Goal: Communication & Community: Answer question/provide support

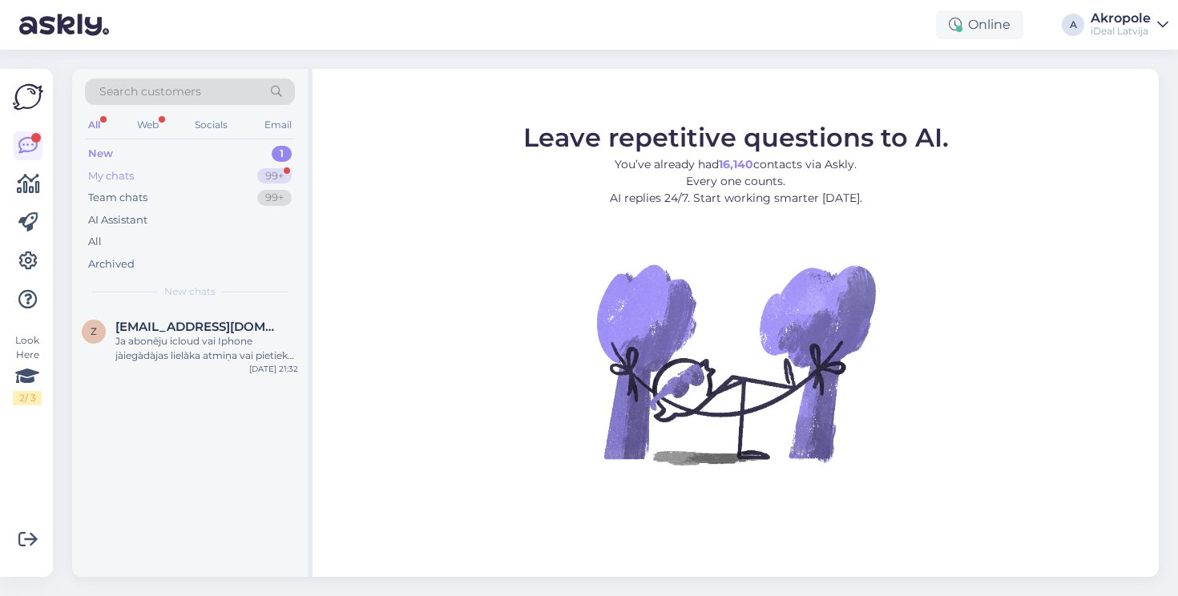
click at [187, 176] on div "My chats 99+" at bounding box center [190, 176] width 210 height 22
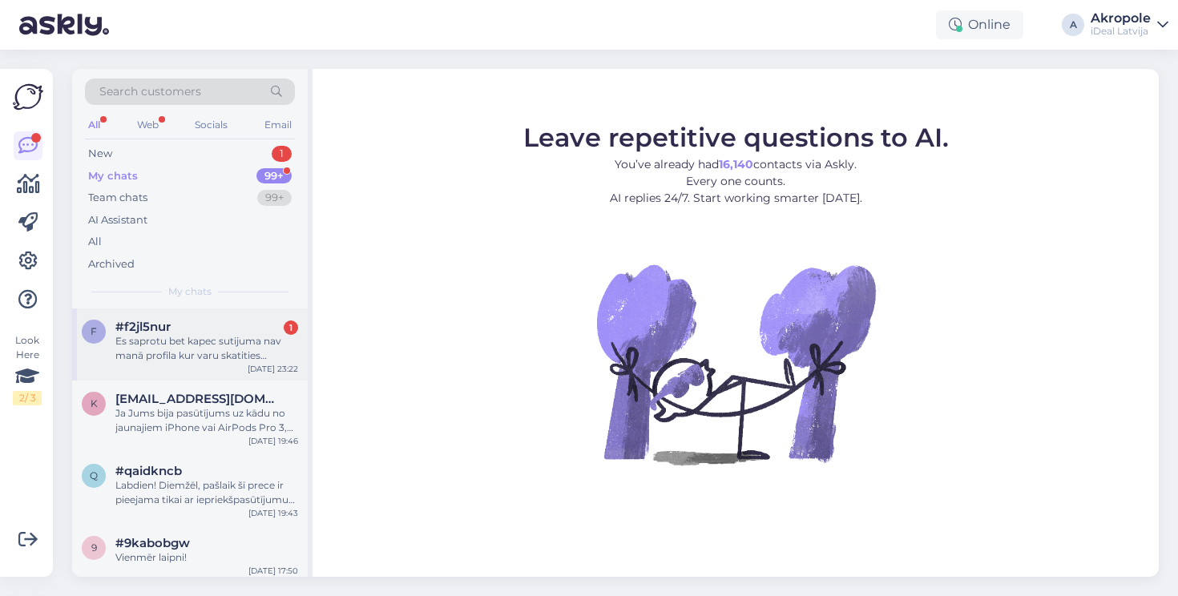
click at [212, 329] on div "#f2jl5nur 1" at bounding box center [206, 327] width 183 height 14
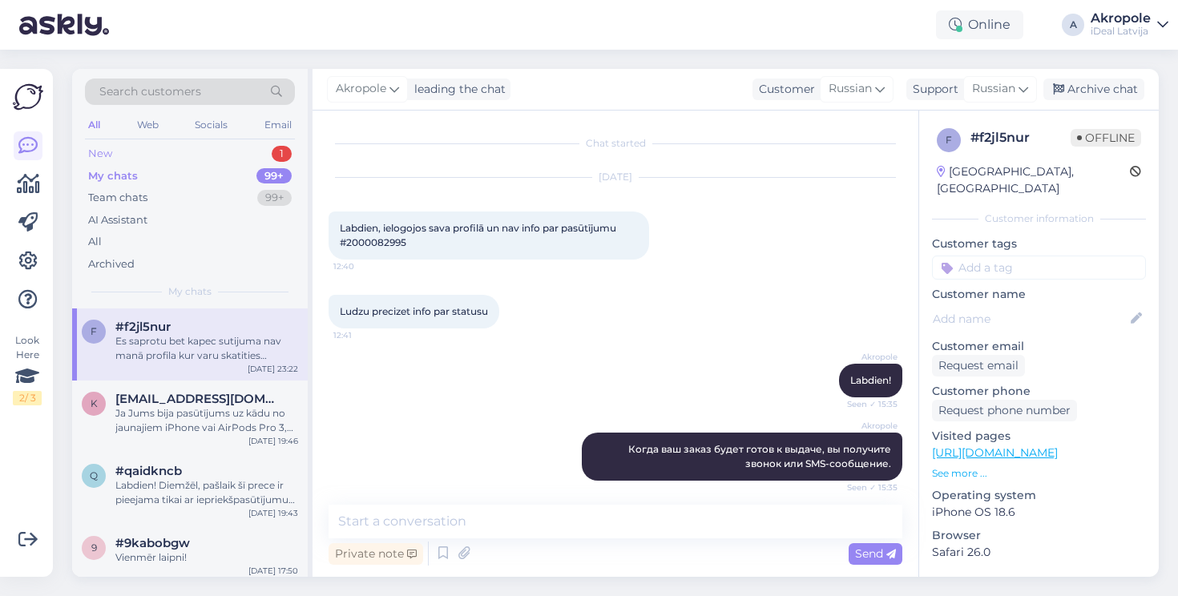
click at [168, 152] on div "New 1" at bounding box center [190, 154] width 210 height 22
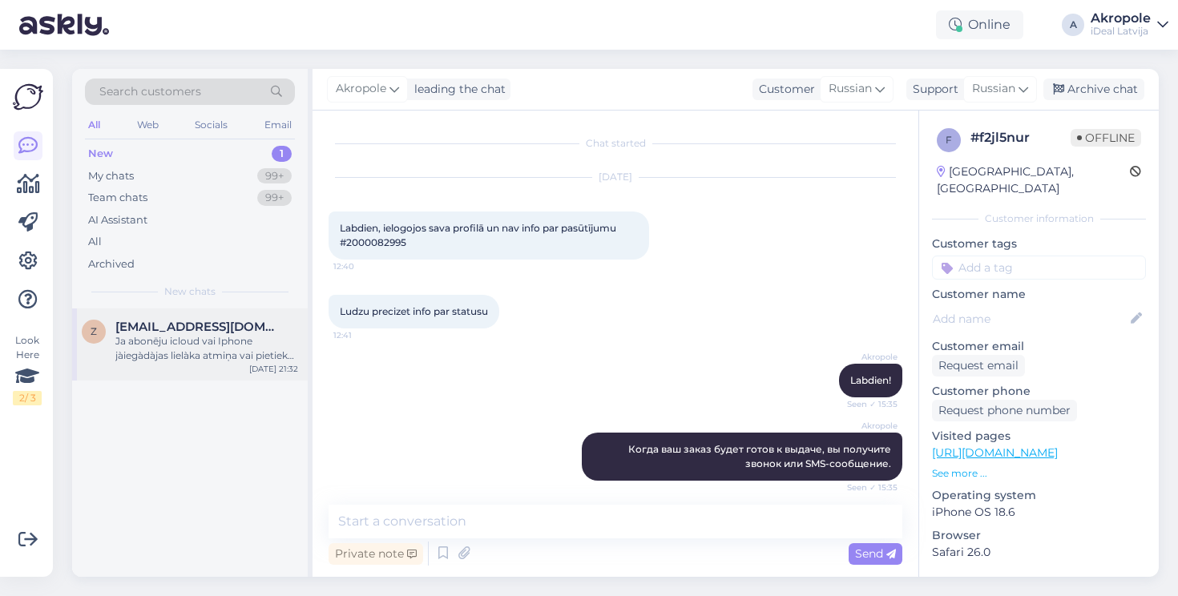
click at [224, 322] on span "[EMAIL_ADDRESS][DOMAIN_NAME]" at bounding box center [198, 327] width 167 height 14
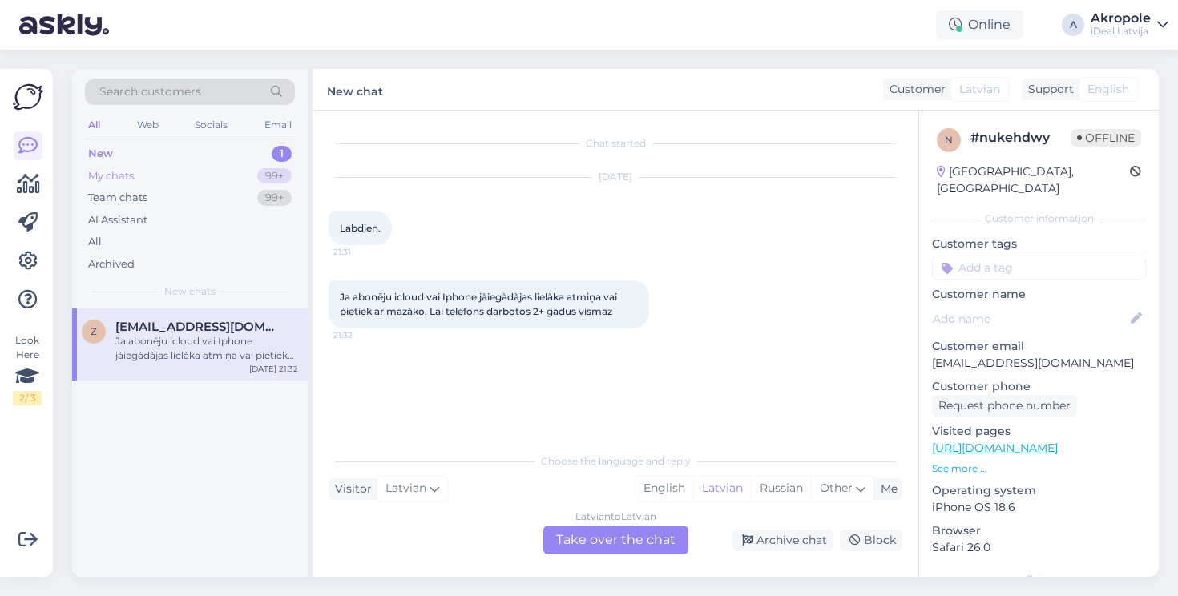
click at [193, 166] on div "My chats 99+" at bounding box center [190, 176] width 210 height 22
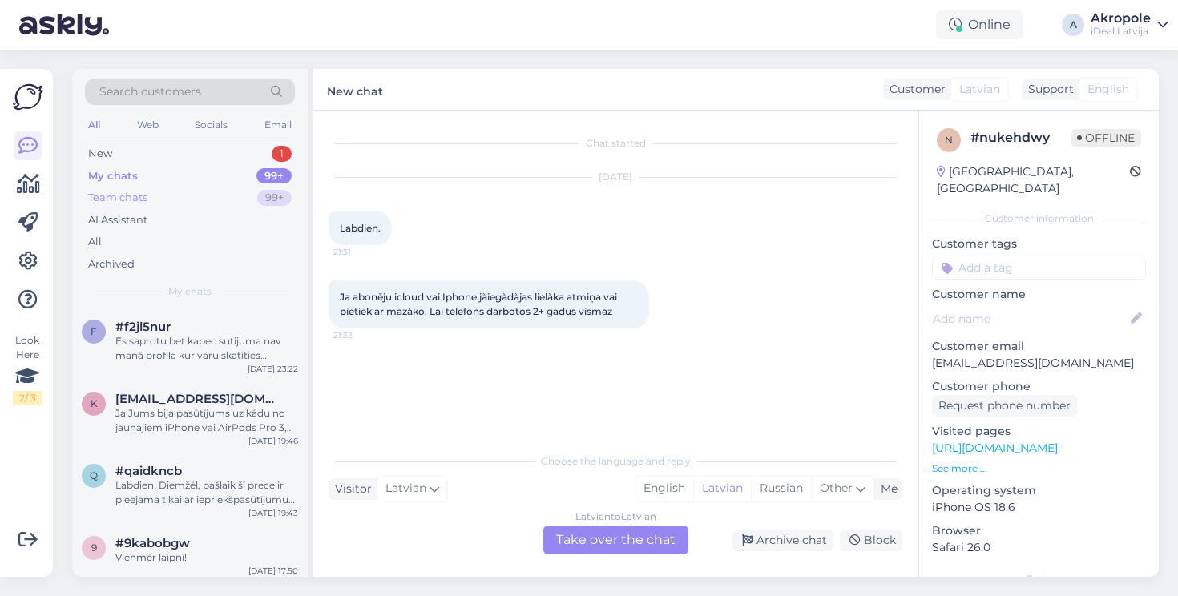
click at [187, 195] on div "Team chats 99+" at bounding box center [190, 198] width 210 height 22
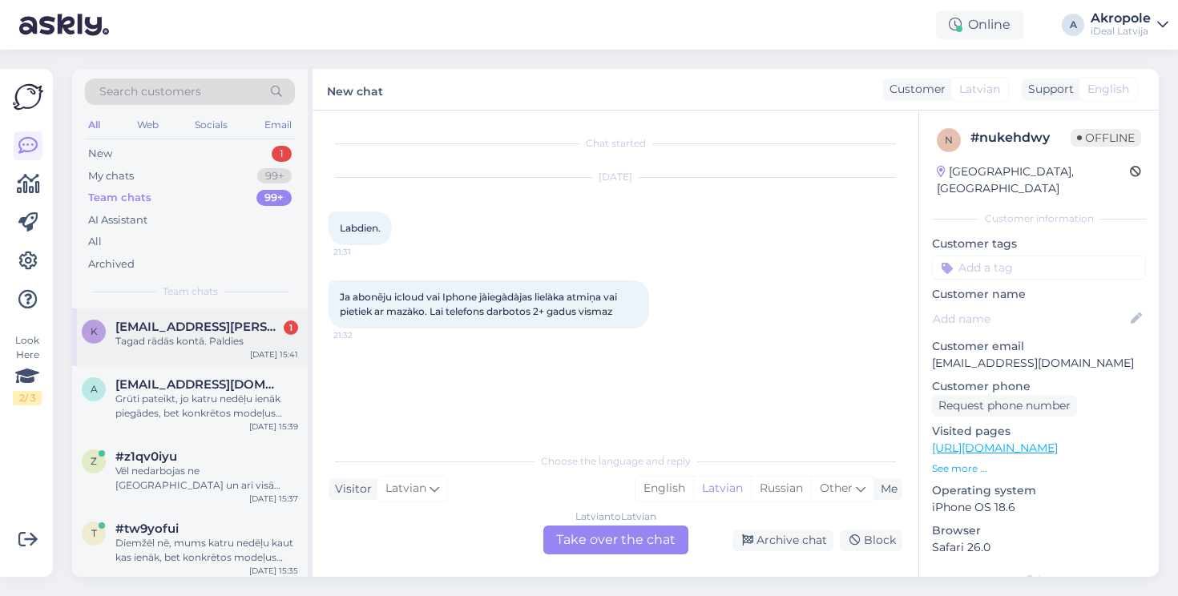
click at [199, 317] on div "k kaspars.savics@gmail.com 1 Tagad rādās kontā. Paldies Sep 23 15:41" at bounding box center [190, 338] width 236 height 58
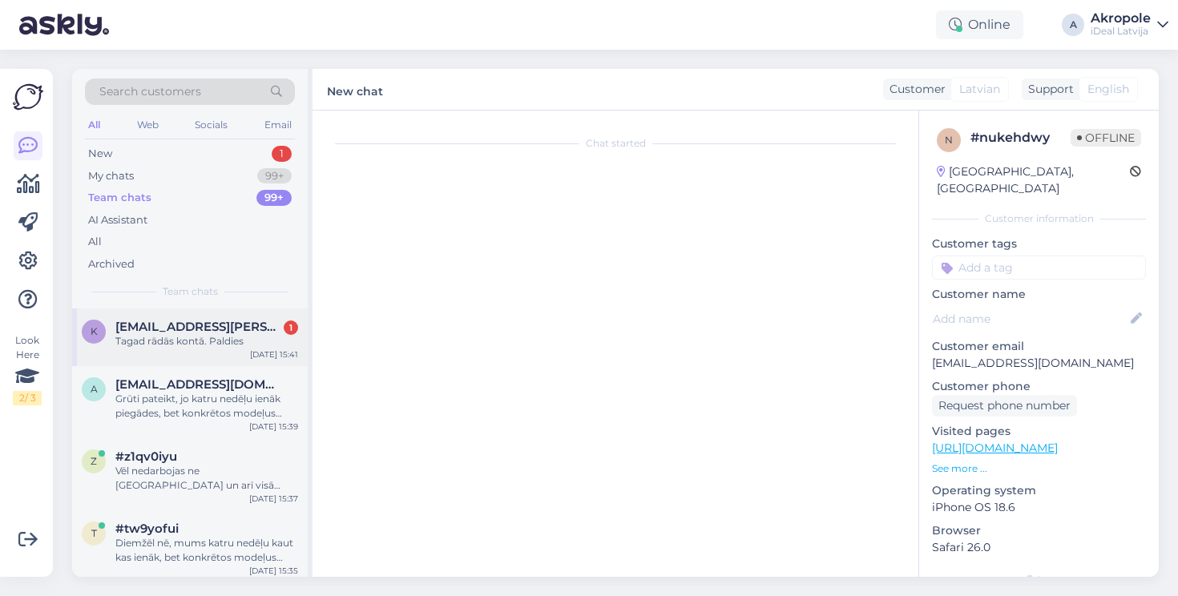
scroll to position [764, 0]
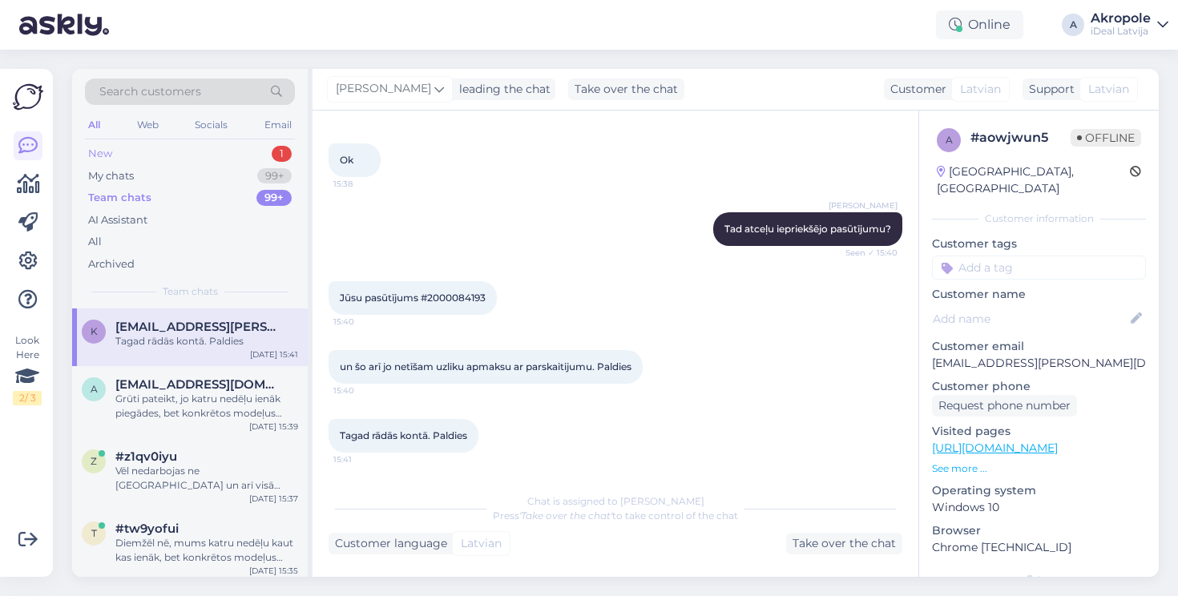
click at [168, 144] on div "New 1" at bounding box center [190, 154] width 210 height 22
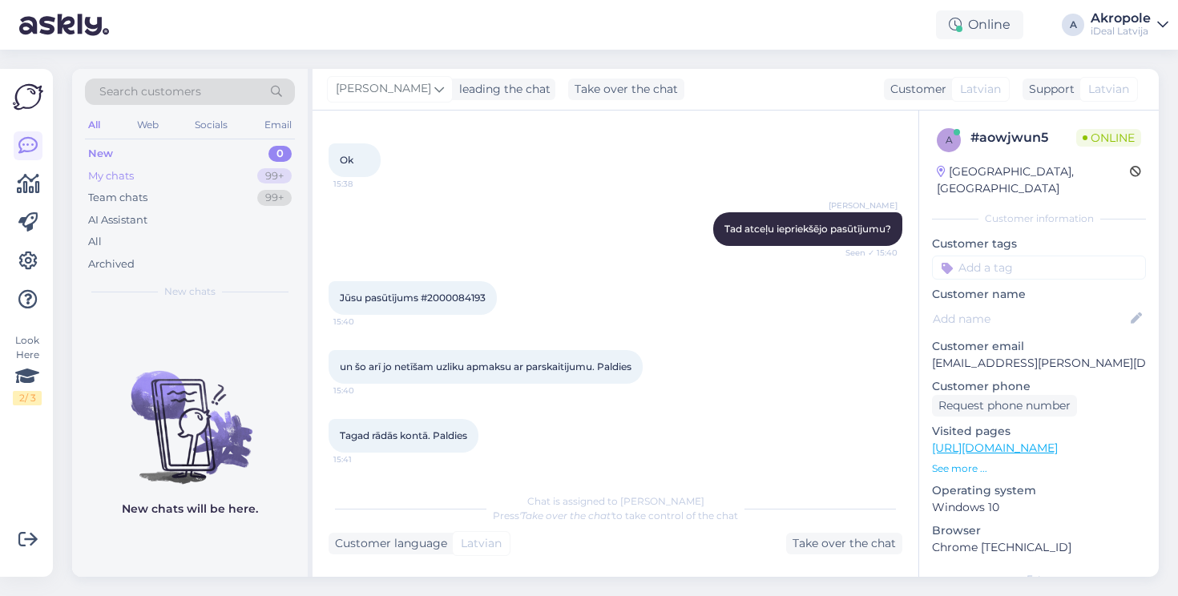
click at [200, 177] on div "My chats 99+" at bounding box center [190, 176] width 210 height 22
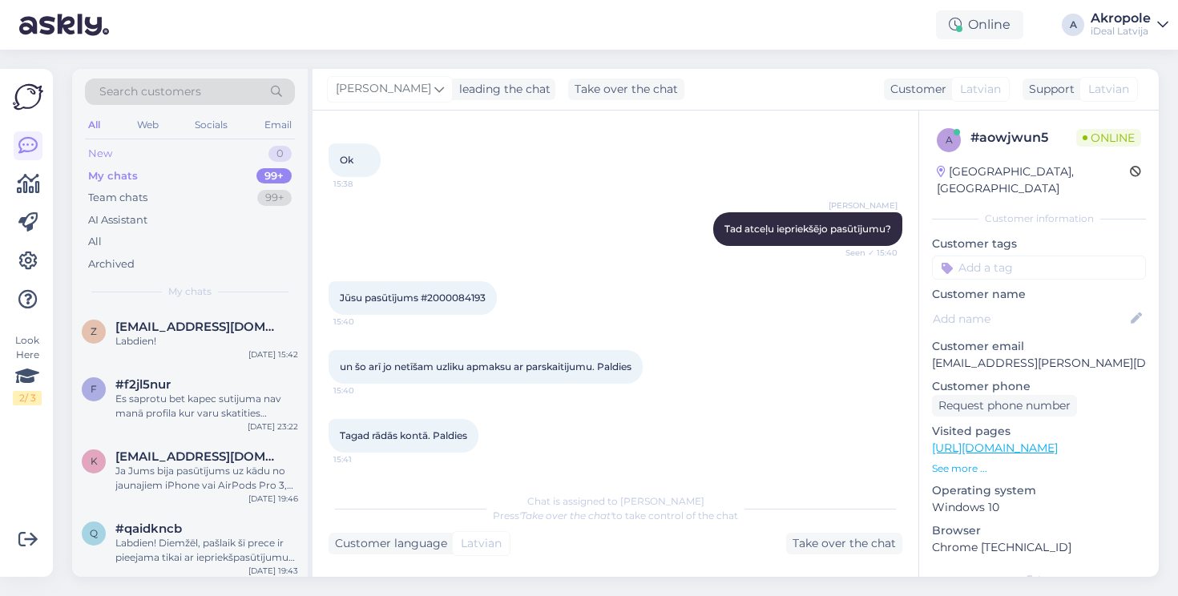
click at [188, 154] on div "New 0" at bounding box center [190, 154] width 210 height 22
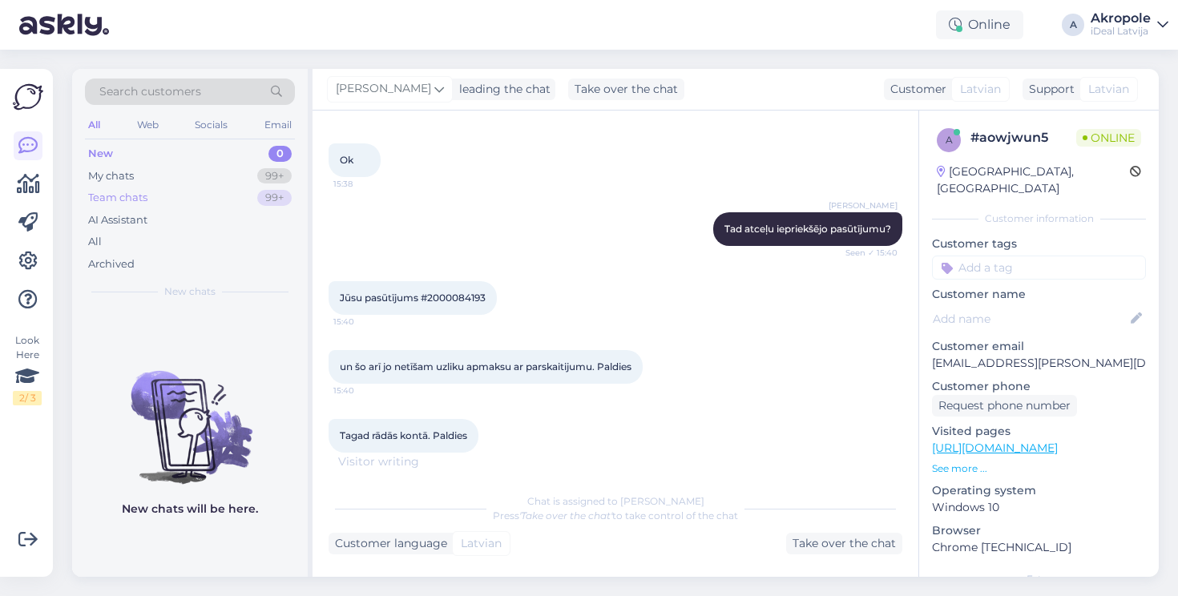
click at [185, 187] on div "Team chats 99+" at bounding box center [190, 198] width 210 height 22
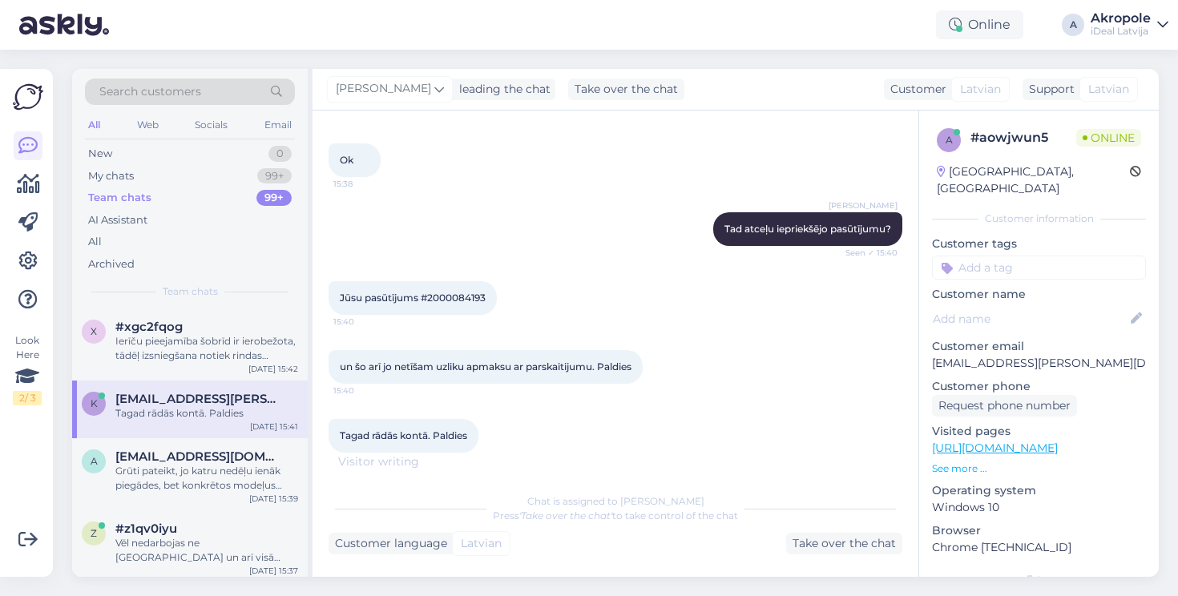
scroll to position [862, 0]
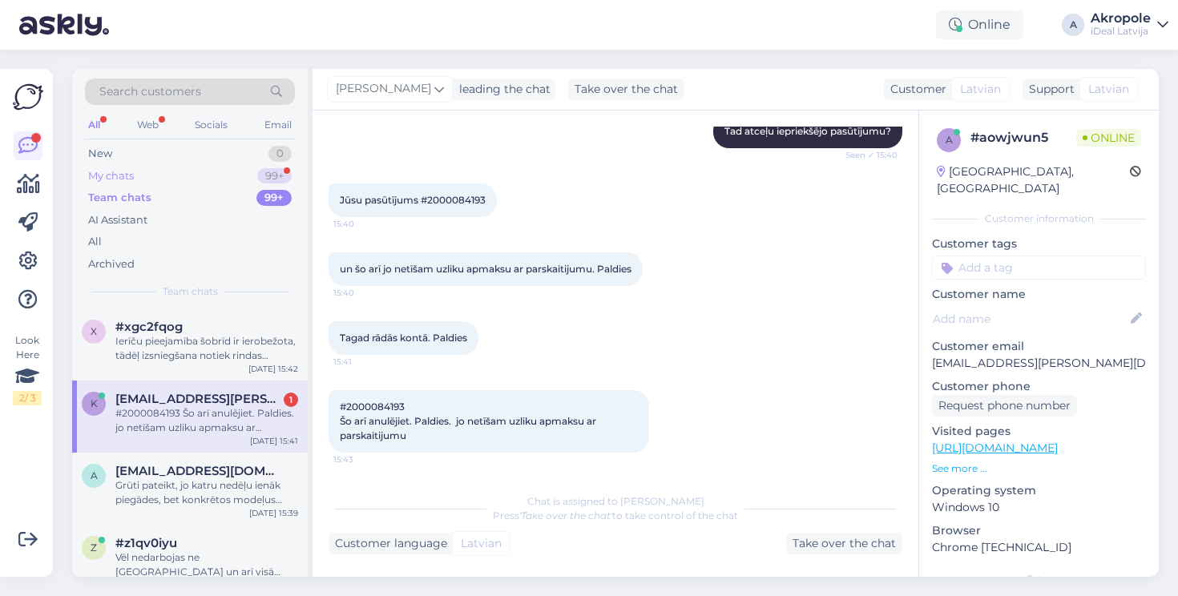
click at [176, 171] on div "My chats 99+" at bounding box center [190, 176] width 210 height 22
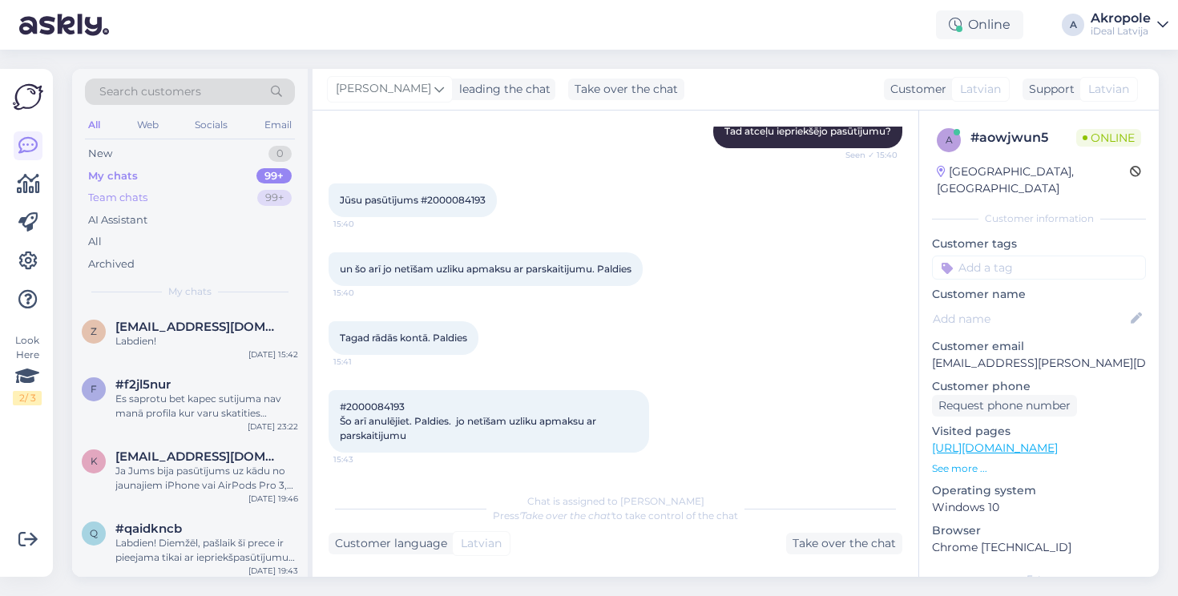
click at [175, 192] on div "Team chats 99+" at bounding box center [190, 198] width 210 height 22
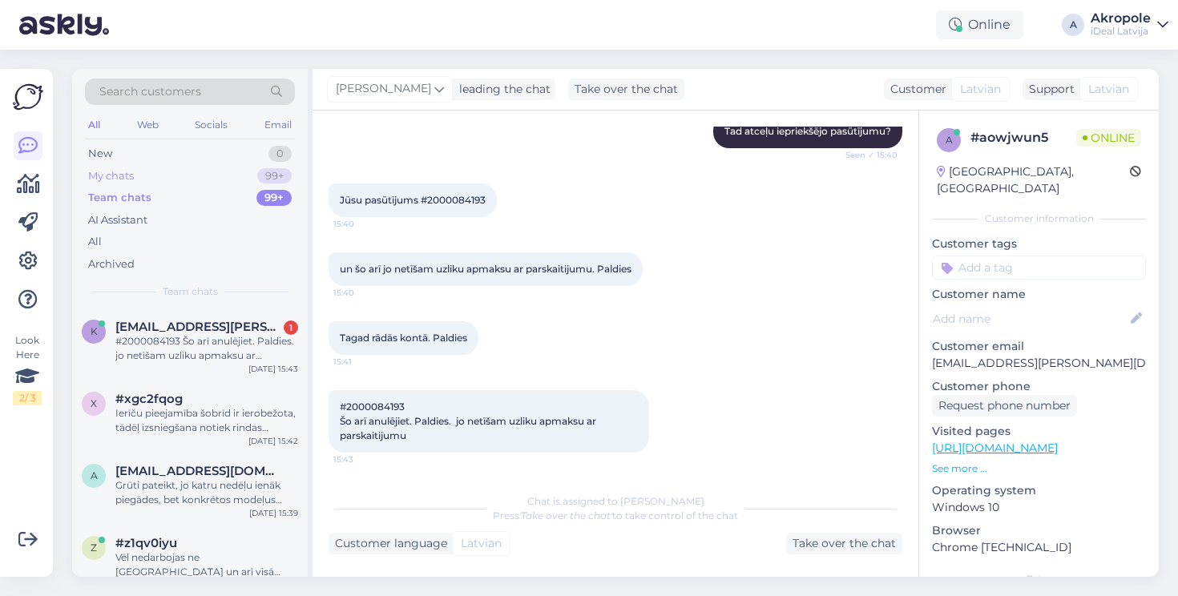
click at [164, 168] on div "My chats 99+" at bounding box center [190, 176] width 210 height 22
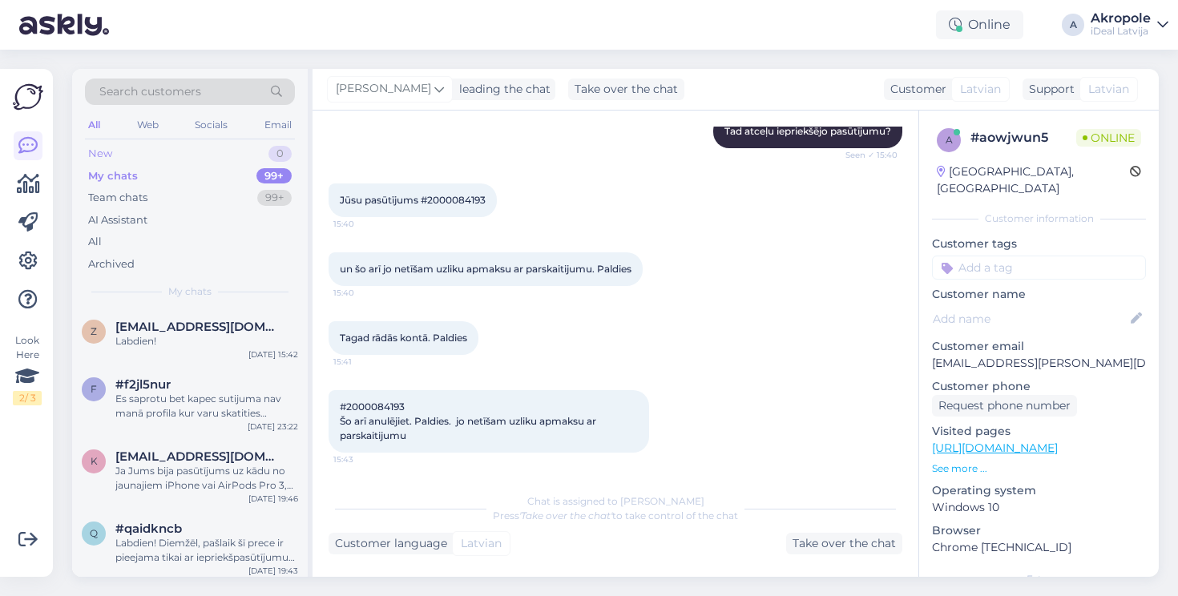
click at [160, 150] on div "New 0" at bounding box center [190, 154] width 210 height 22
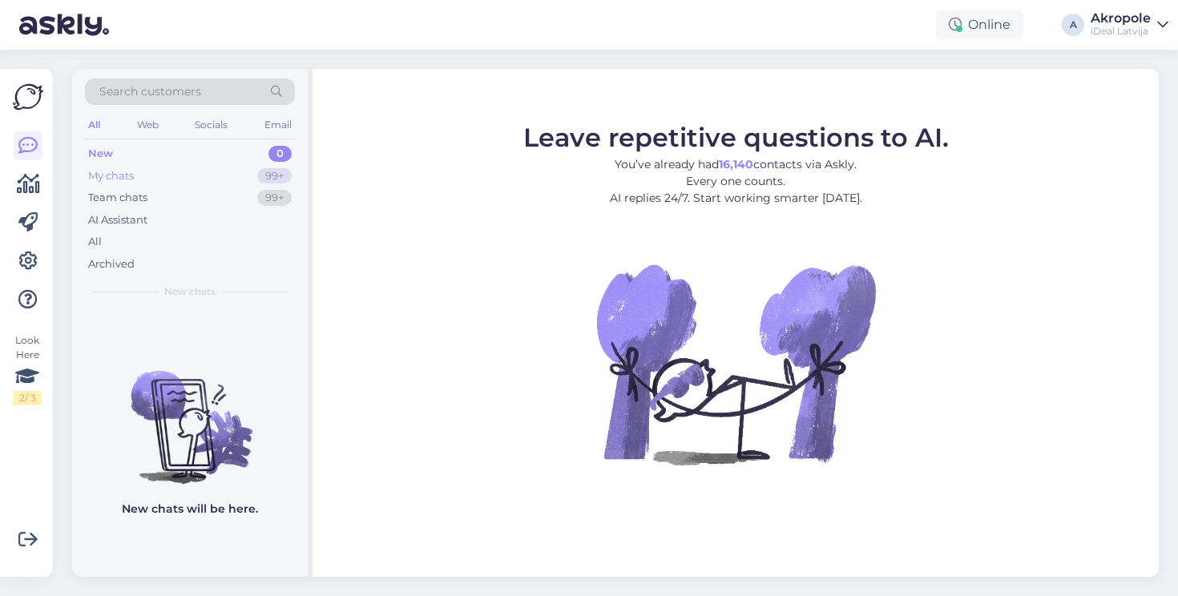
click at [217, 176] on div "My chats 99+" at bounding box center [190, 176] width 210 height 22
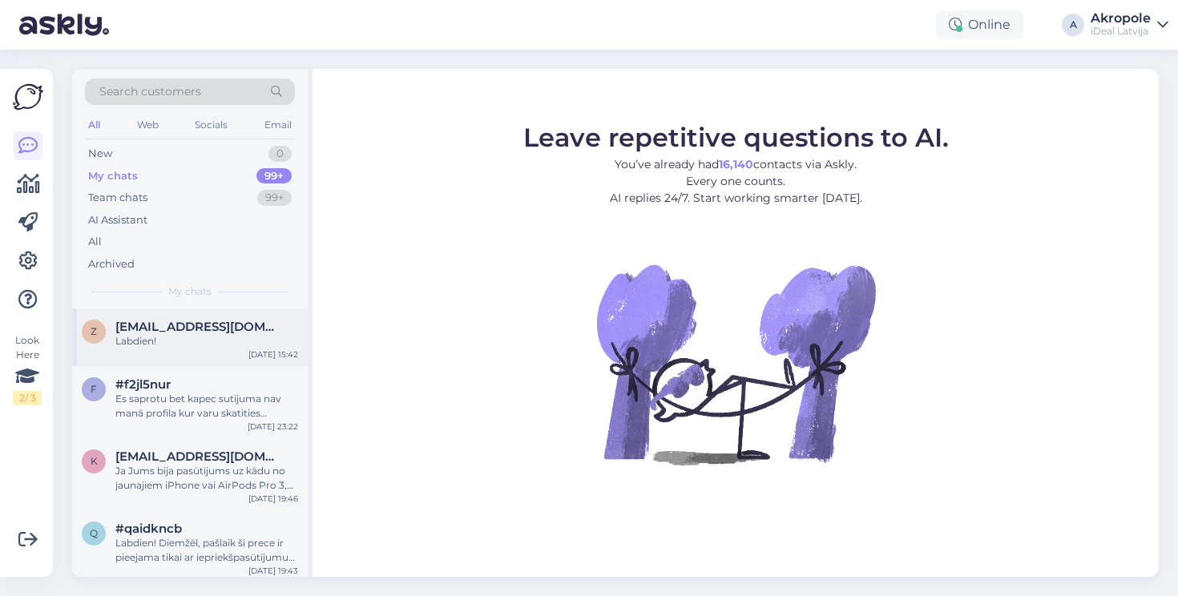
click at [217, 322] on span "[EMAIL_ADDRESS][DOMAIN_NAME]" at bounding box center [198, 327] width 167 height 14
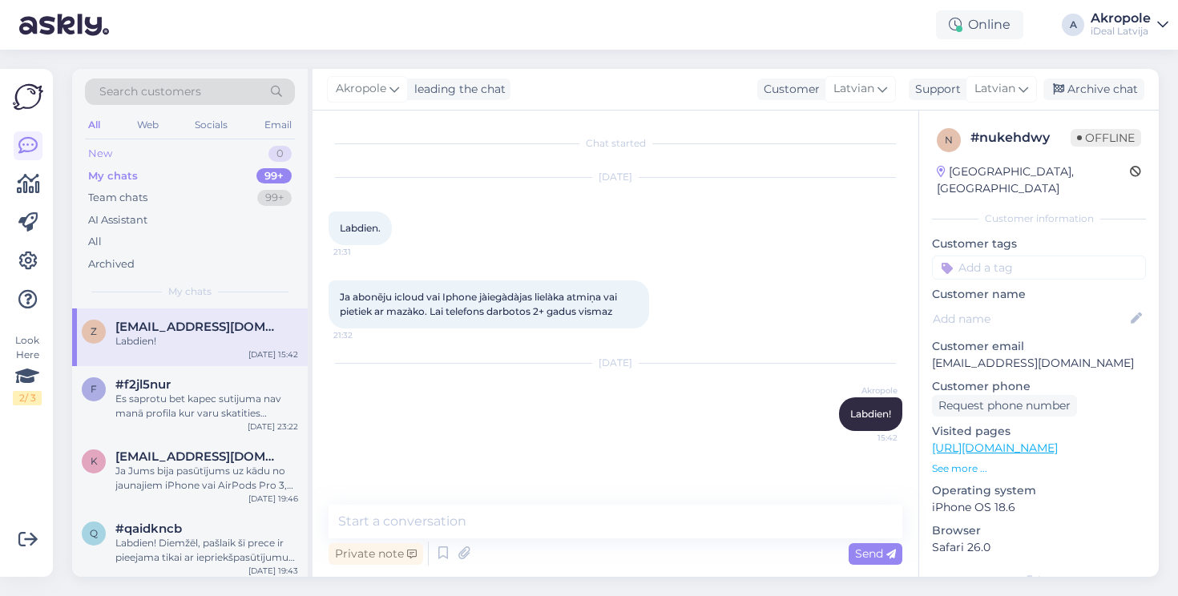
click at [180, 156] on div "New 0" at bounding box center [190, 154] width 210 height 22
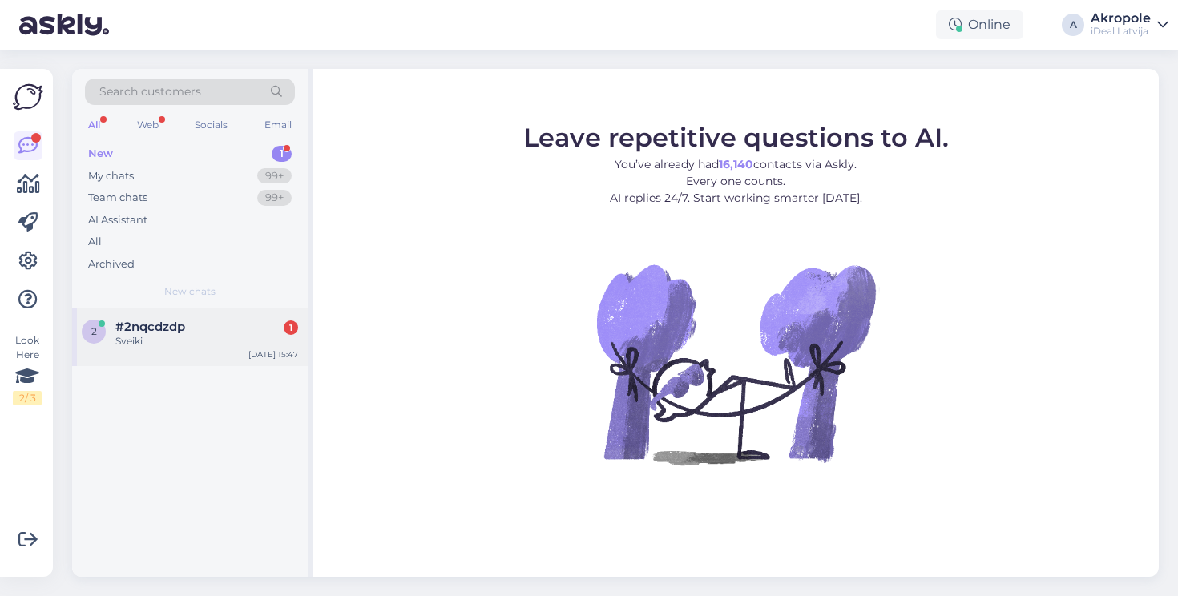
click at [196, 314] on div "2 #2nqcdzdp 1 Sveiki Sep 23 15:47" at bounding box center [190, 338] width 236 height 58
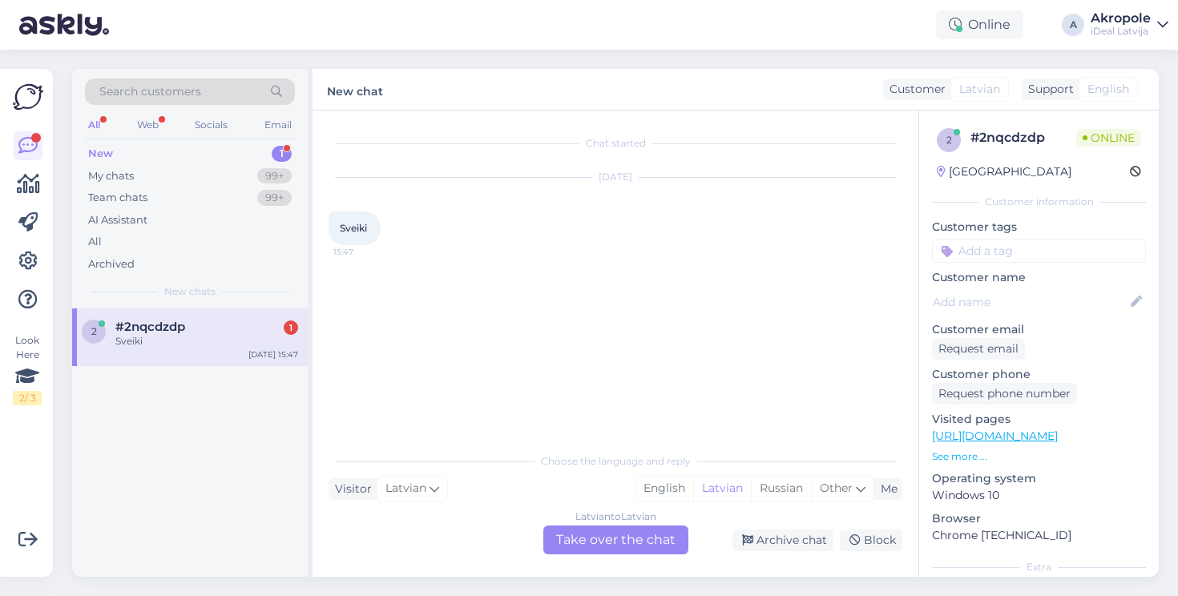
click at [591, 546] on div "Latvian to Latvian Take over the chat" at bounding box center [615, 540] width 145 height 29
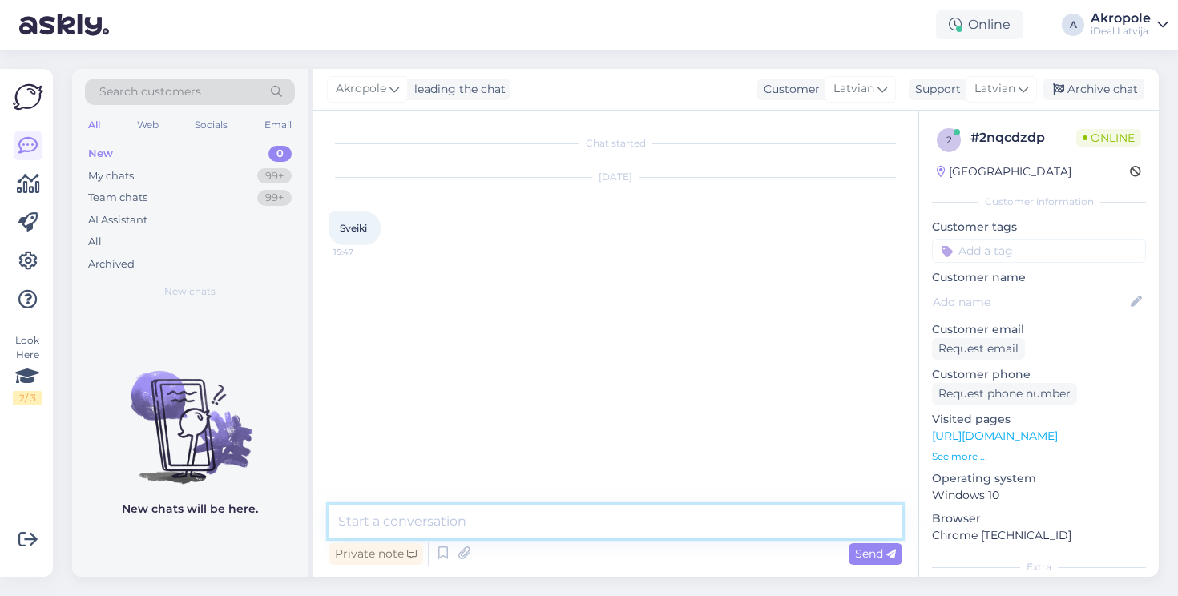
click at [508, 520] on textarea at bounding box center [616, 522] width 574 height 34
type textarea "Sveiki"
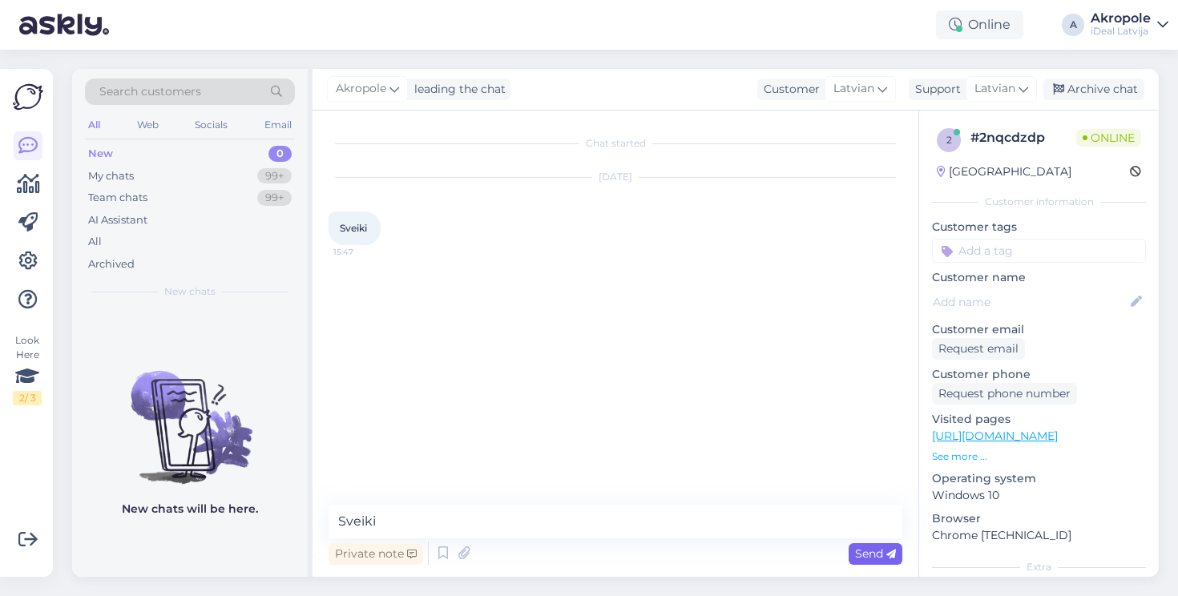
click at [871, 552] on span "Send" at bounding box center [875, 554] width 41 height 14
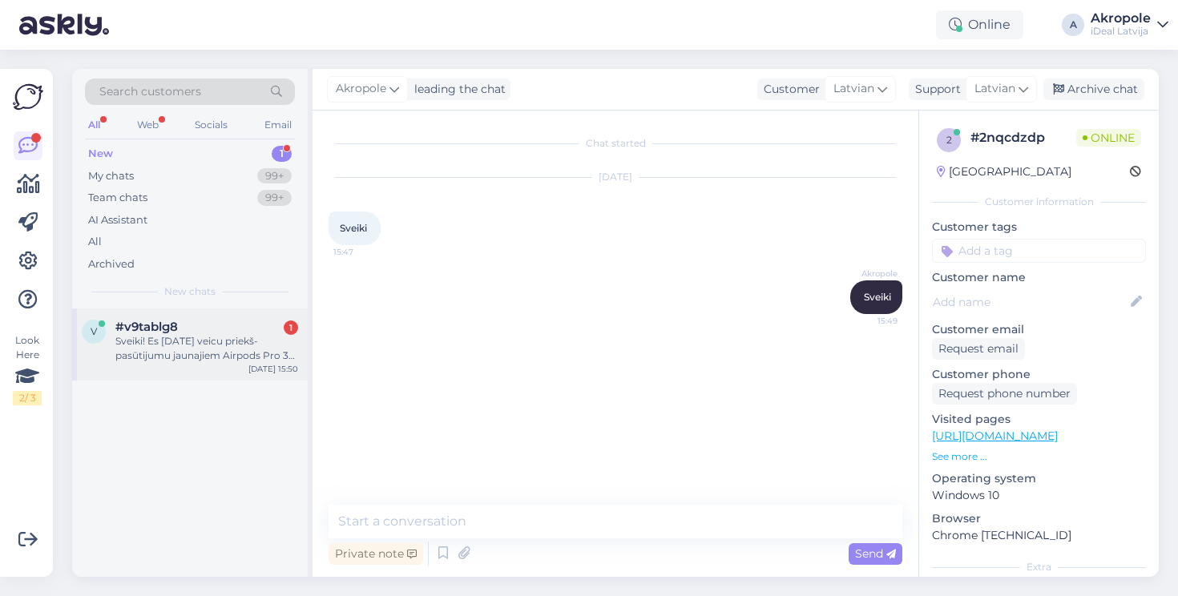
click at [200, 361] on div "v #v9tablg8 1 Sveiki! Es 14. septembrī veicu priekš-pasūtijumu jaunajiem Airpod…" at bounding box center [190, 345] width 236 height 72
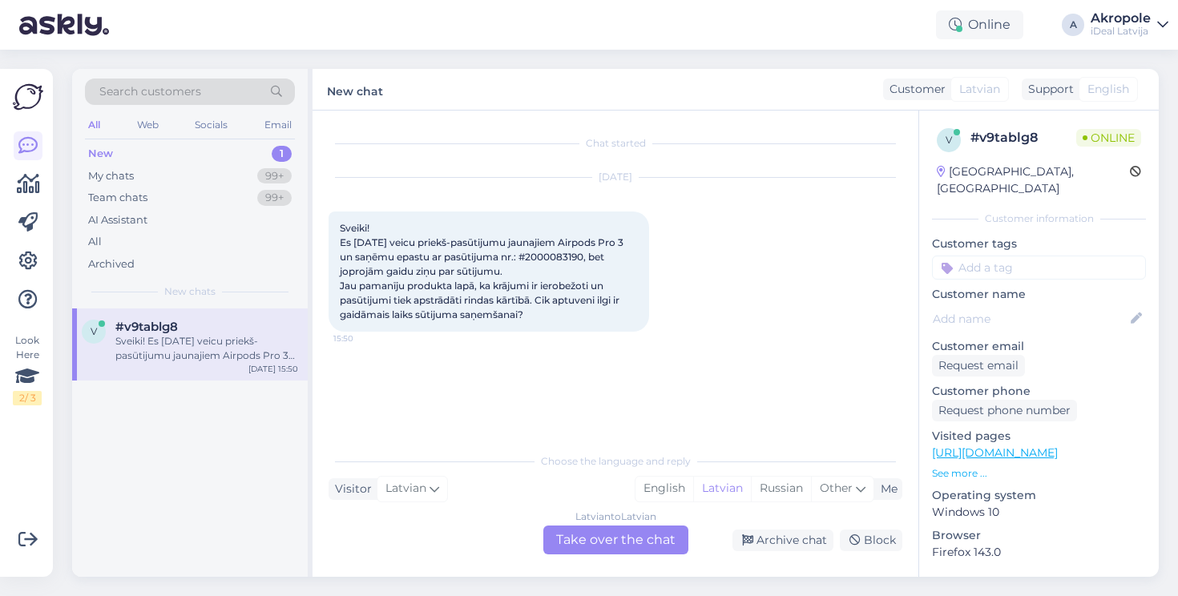
click at [609, 539] on div "Latvian to Latvian Take over the chat" at bounding box center [615, 540] width 145 height 29
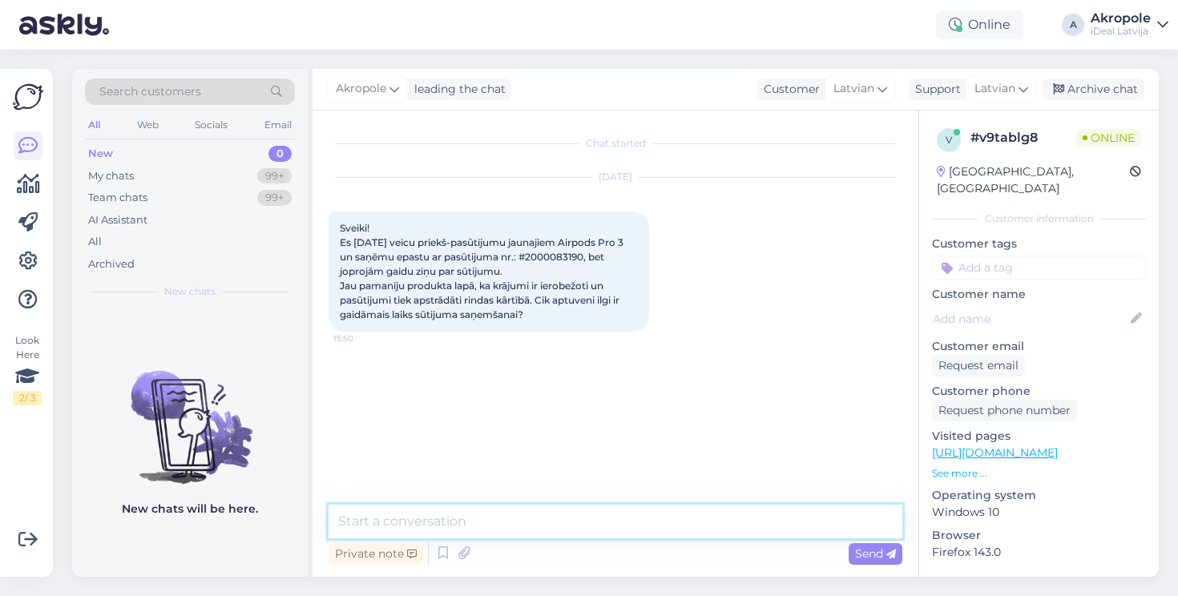
click at [483, 515] on textarea at bounding box center [616, 522] width 574 height 34
type textarea "Sveiki, nav zināms konkrēts laiks."
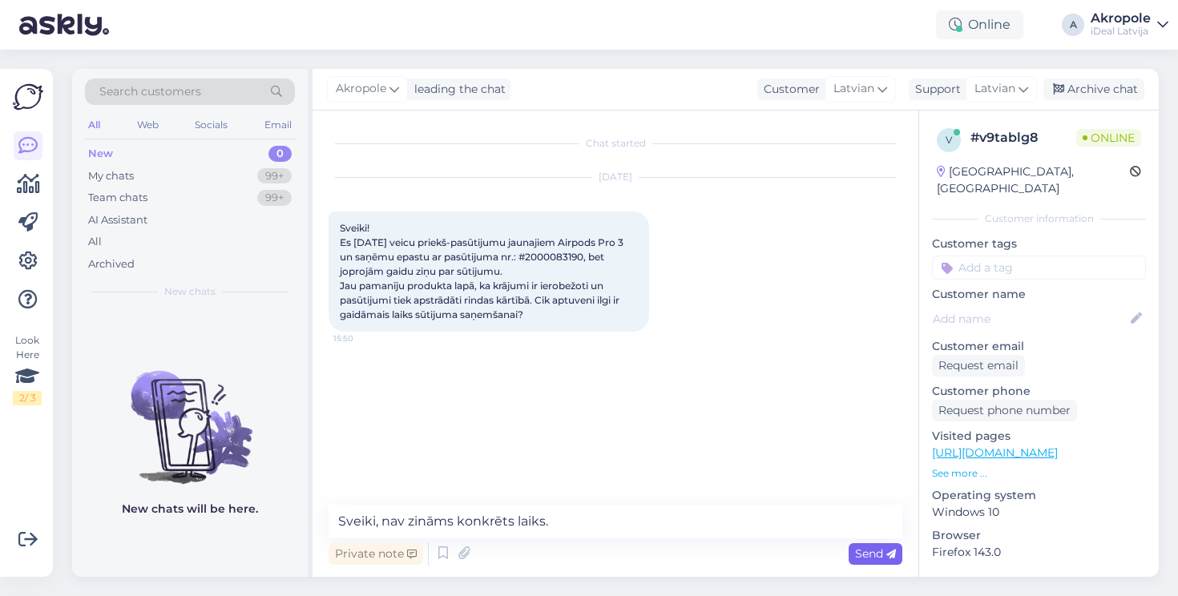
click at [887, 550] on icon at bounding box center [892, 555] width 10 height 10
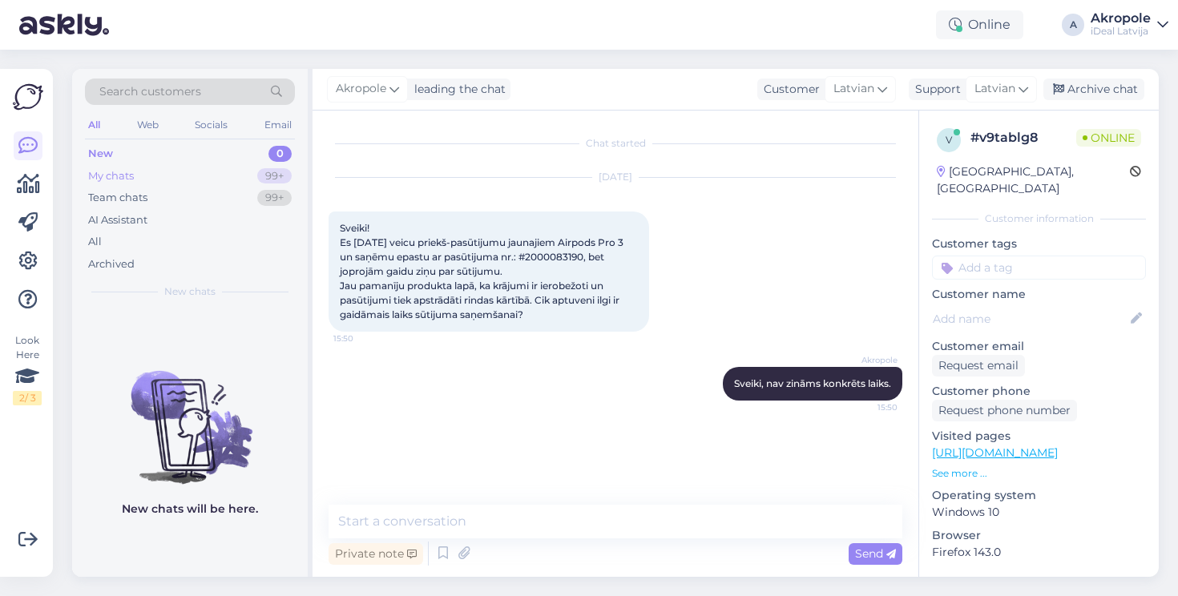
click at [142, 178] on div "My chats 99+" at bounding box center [190, 176] width 210 height 22
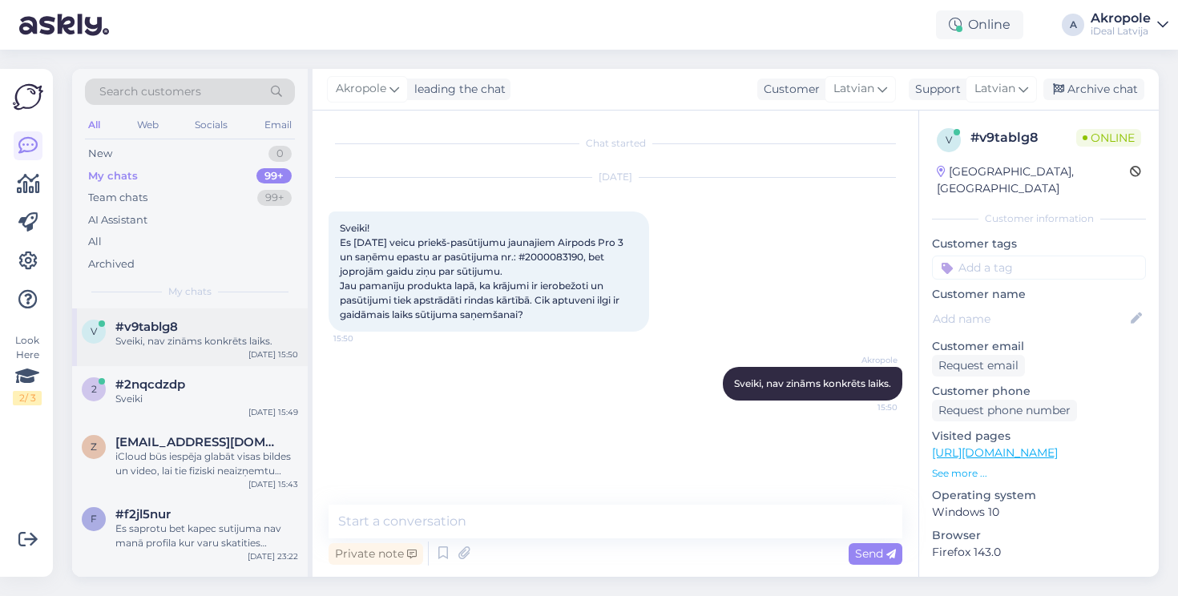
click at [218, 342] on div "Sveiki, nav zināms konkrēts laiks." at bounding box center [206, 341] width 183 height 14
click at [212, 392] on div "Sveiki" at bounding box center [206, 399] width 183 height 14
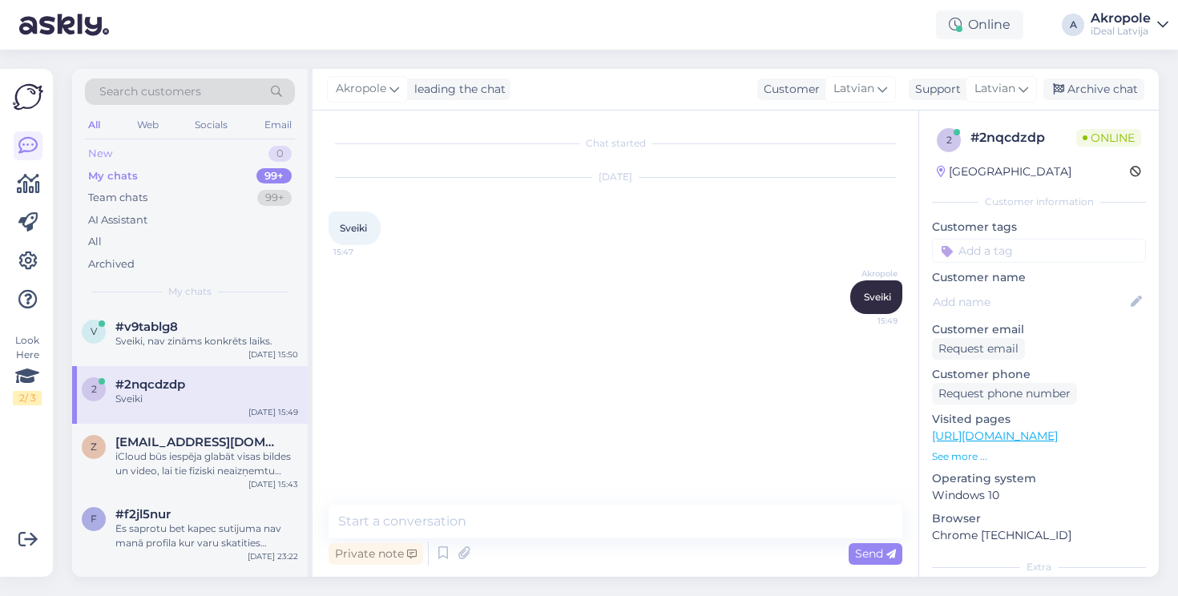
click at [175, 151] on div "New 0" at bounding box center [190, 154] width 210 height 22
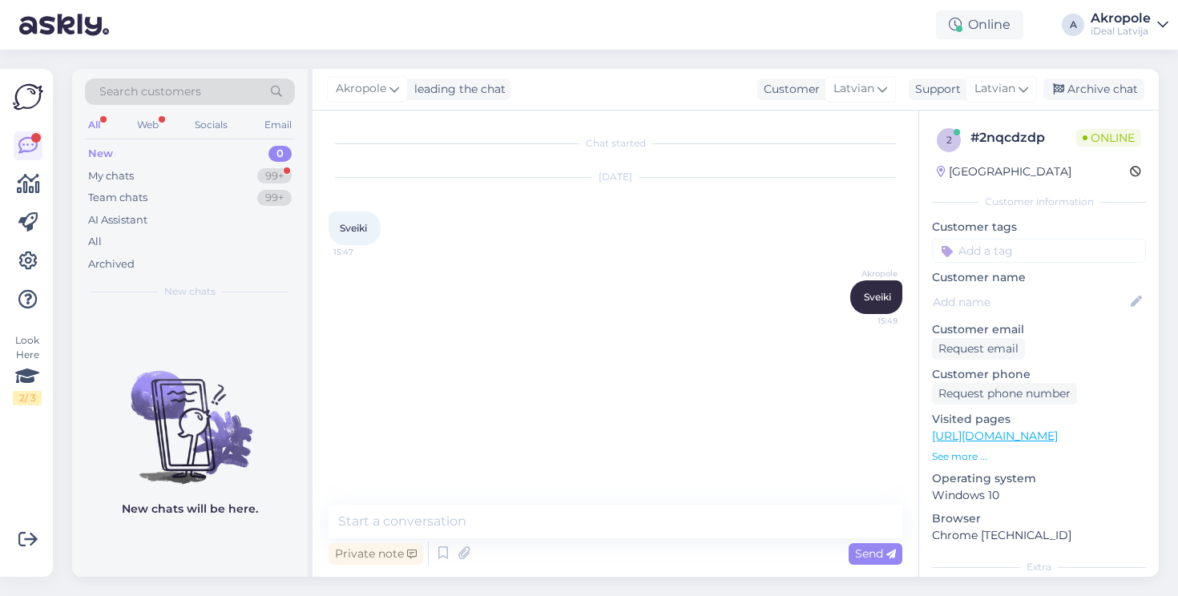
click at [154, 147] on div "New 0" at bounding box center [190, 154] width 210 height 22
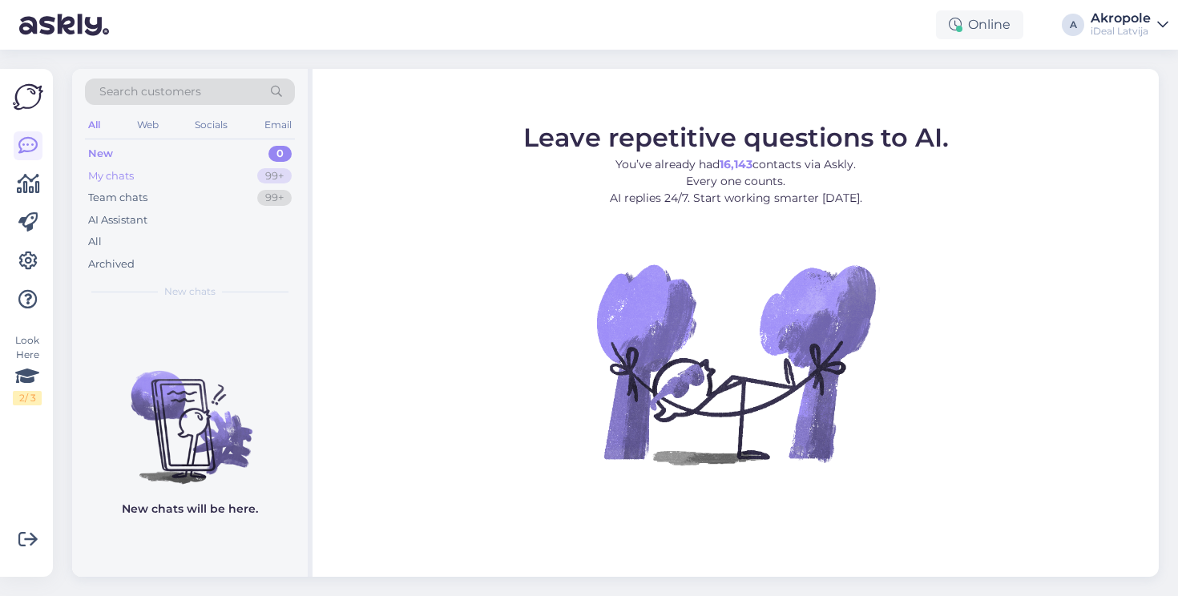
click at [226, 169] on div "My chats 99+" at bounding box center [190, 176] width 210 height 22
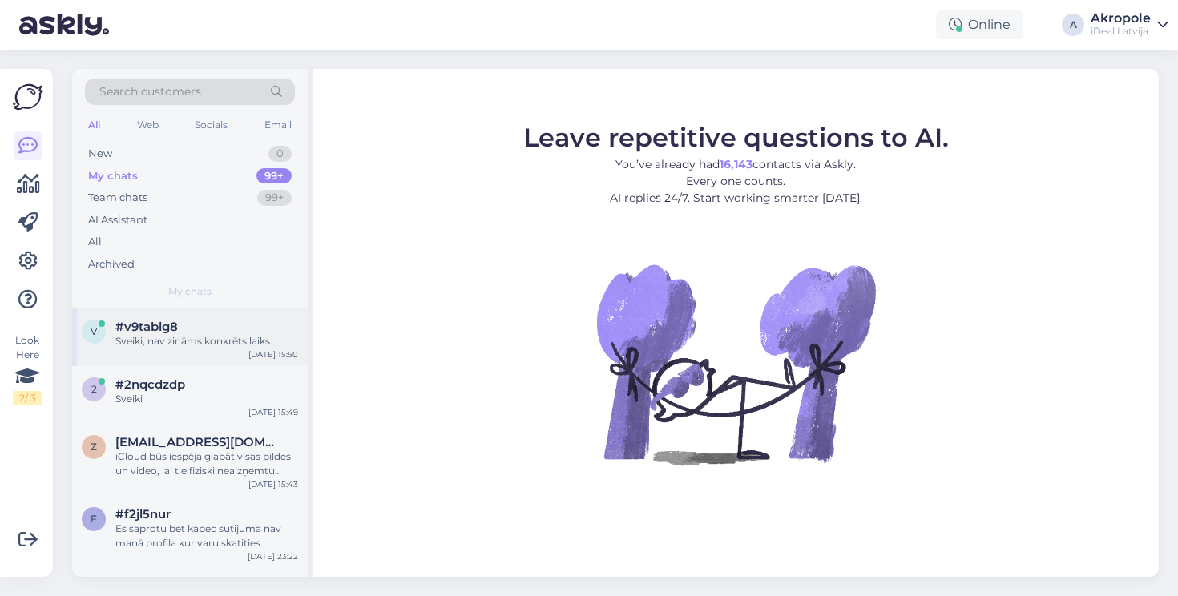
click at [224, 325] on div "#v9tablg8" at bounding box center [206, 327] width 183 height 14
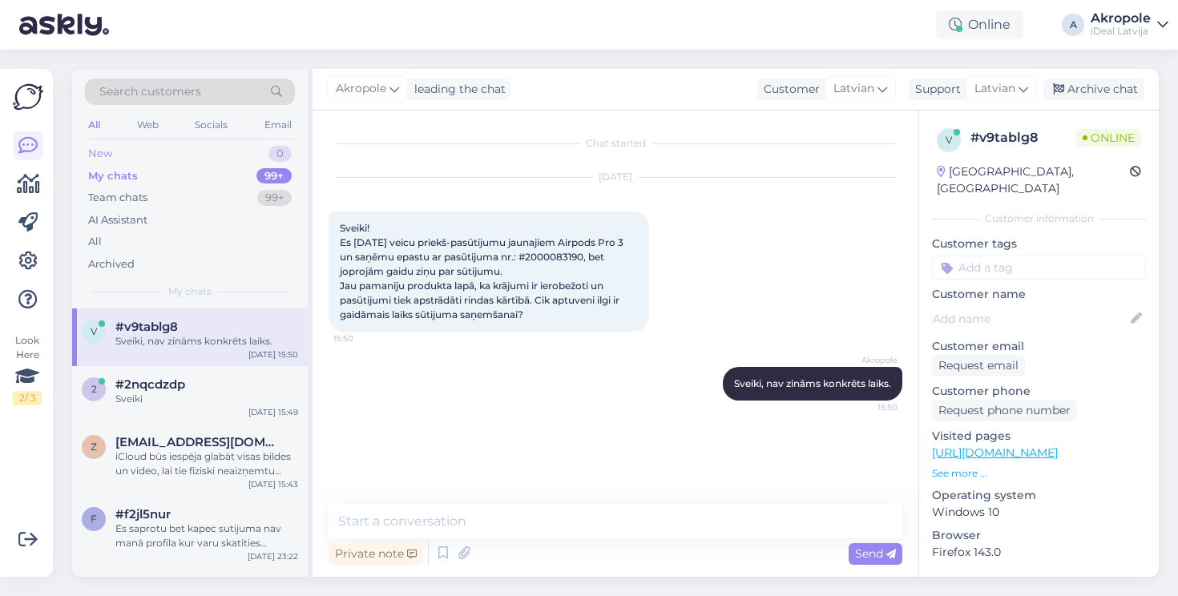
click at [172, 147] on div "New 0" at bounding box center [190, 154] width 210 height 22
